Goal: Obtain resource: Obtain resource

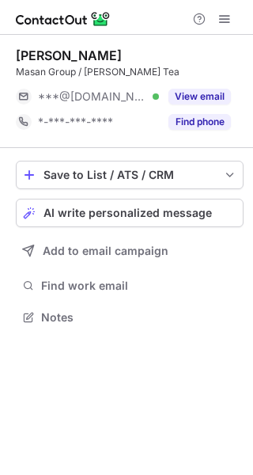
scroll to position [306, 253]
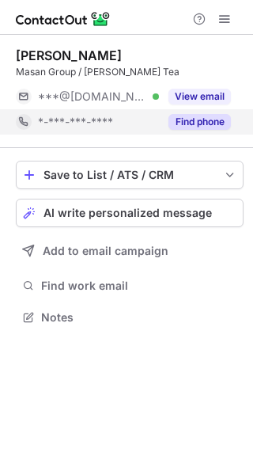
click at [197, 119] on button "Find phone" at bounding box center [200, 122] width 62 height 16
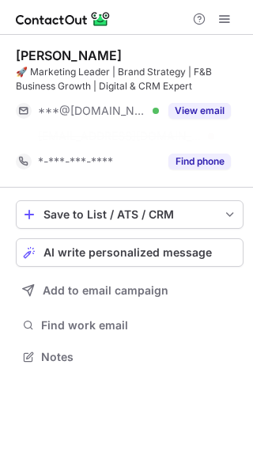
scroll to position [320, 253]
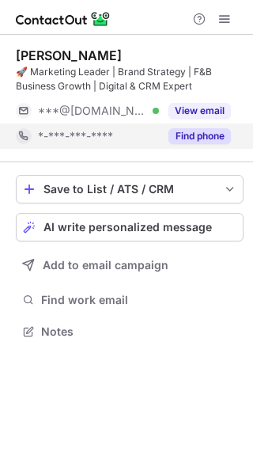
click at [197, 139] on button "Find phone" at bounding box center [200, 136] width 62 height 16
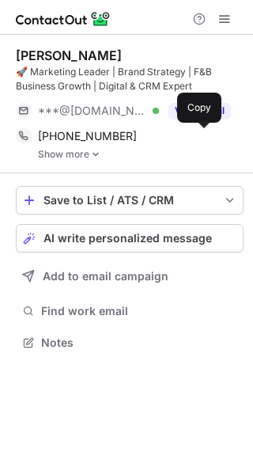
scroll to position [331, 253]
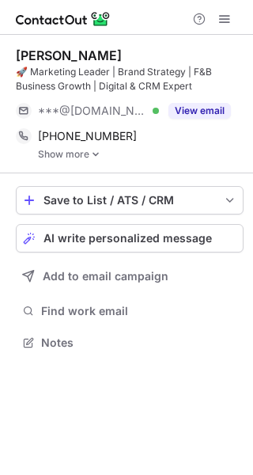
click at [88, 153] on link "Show more" at bounding box center [141, 154] width 206 height 11
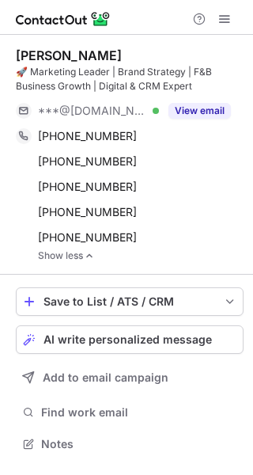
scroll to position [432, 253]
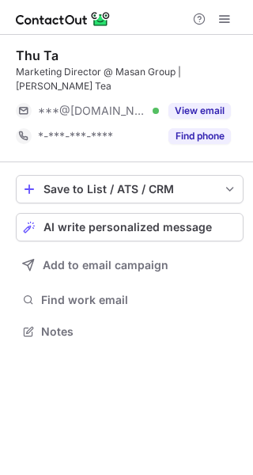
scroll to position [320, 253]
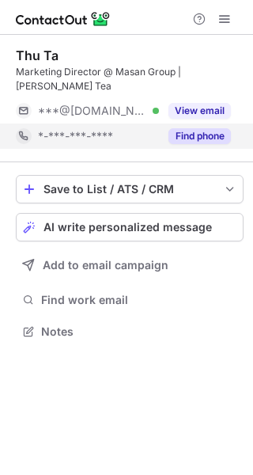
click at [208, 129] on button "Find phone" at bounding box center [200, 136] width 62 height 16
